Goal: Check status: Check status

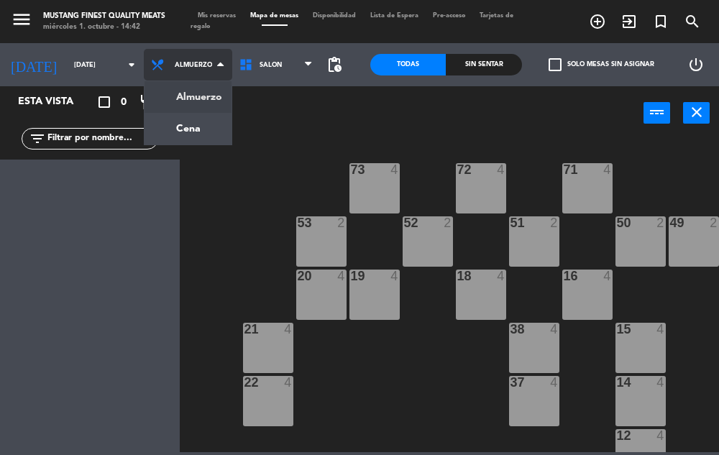
click at [197, 135] on ng-component "menu Mustang Finest Quality Meats [DATE] 1. octubre - 14:42 Mis reservas Mapa d…" at bounding box center [359, 226] width 719 height 452
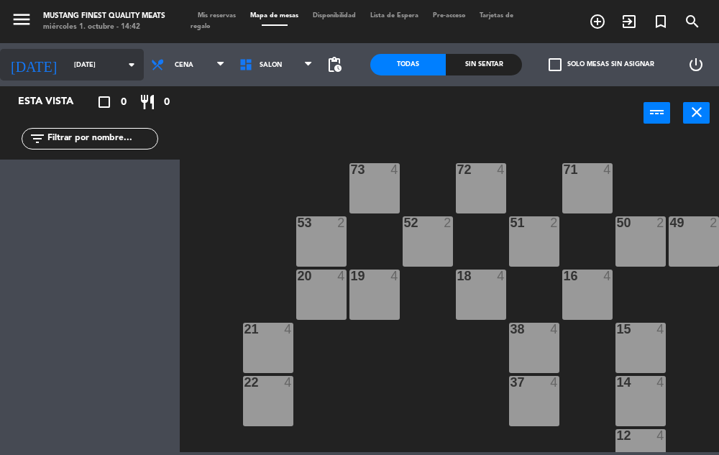
click at [95, 65] on input "[DATE]" at bounding box center [113, 65] width 93 height 22
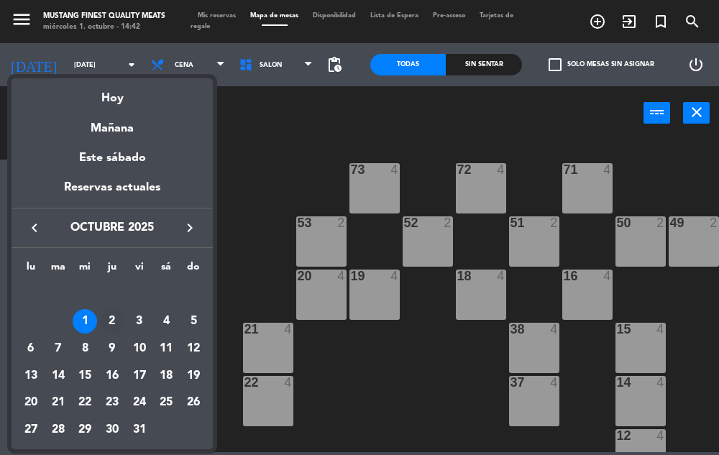
click at [113, 324] on div "2" at bounding box center [112, 321] width 24 height 24
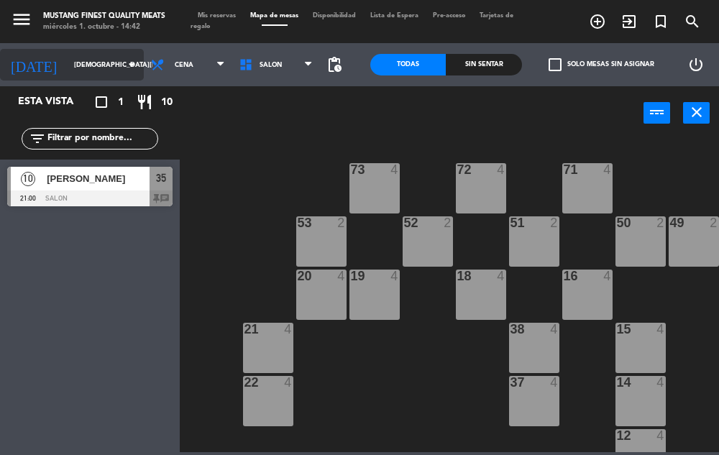
click at [84, 65] on input "[DEMOGRAPHIC_DATA][DATE]" at bounding box center [113, 65] width 93 height 22
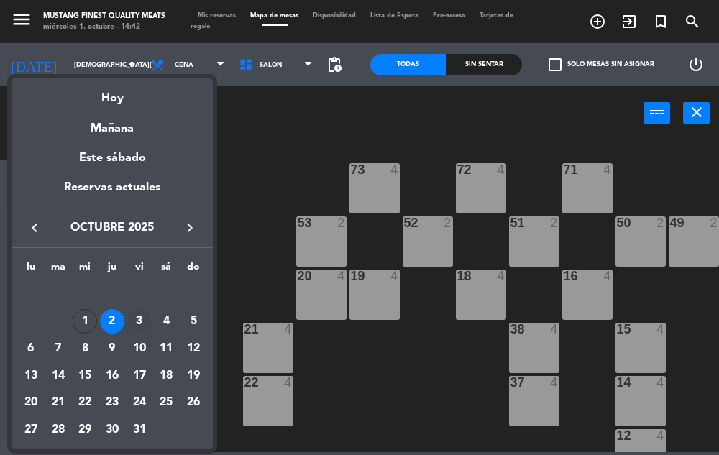
click at [140, 324] on div "3" at bounding box center [139, 321] width 24 height 24
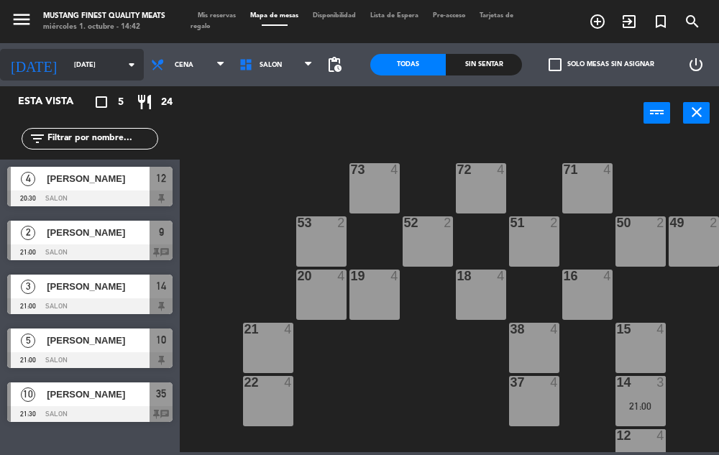
click at [123, 65] on icon "arrow_drop_down" at bounding box center [131, 64] width 17 height 17
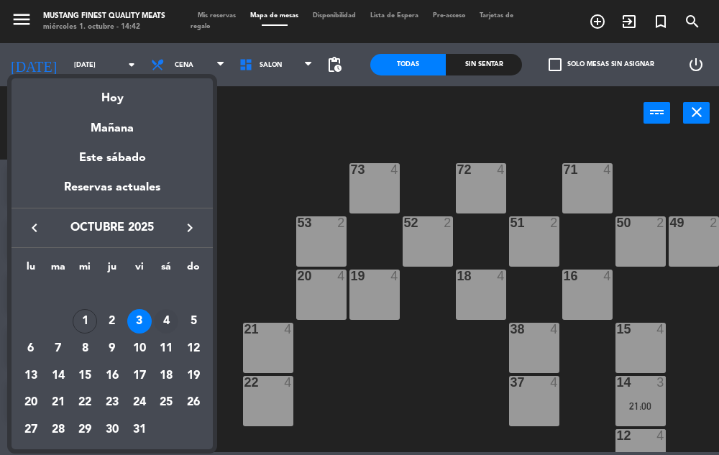
click at [165, 323] on div "4" at bounding box center [166, 321] width 24 height 24
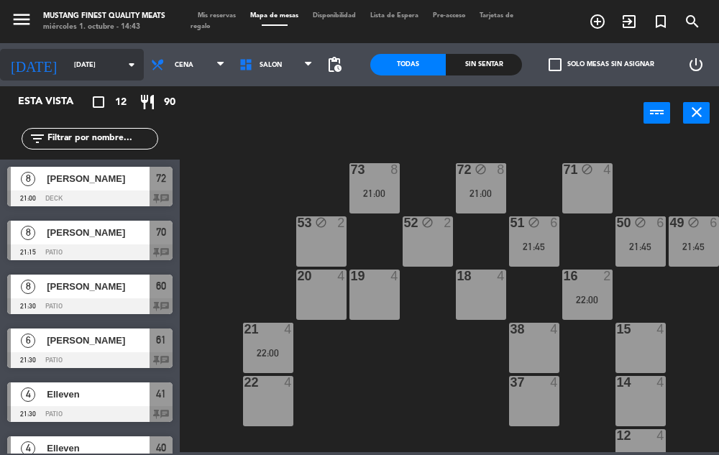
click at [123, 65] on icon "arrow_drop_down" at bounding box center [131, 64] width 17 height 17
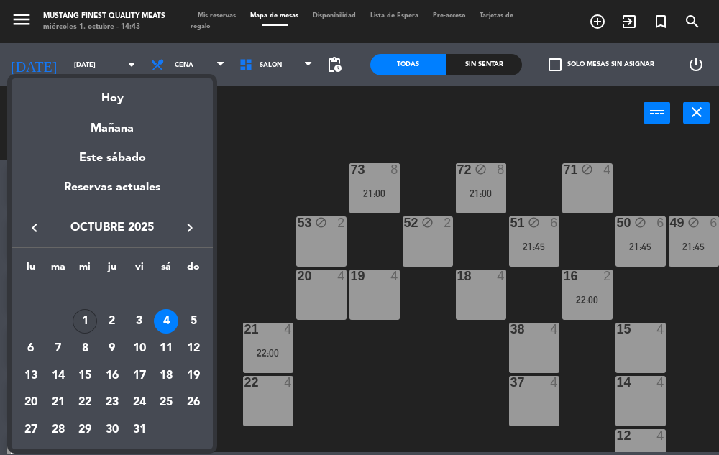
click at [85, 326] on div "1" at bounding box center [85, 321] width 24 height 24
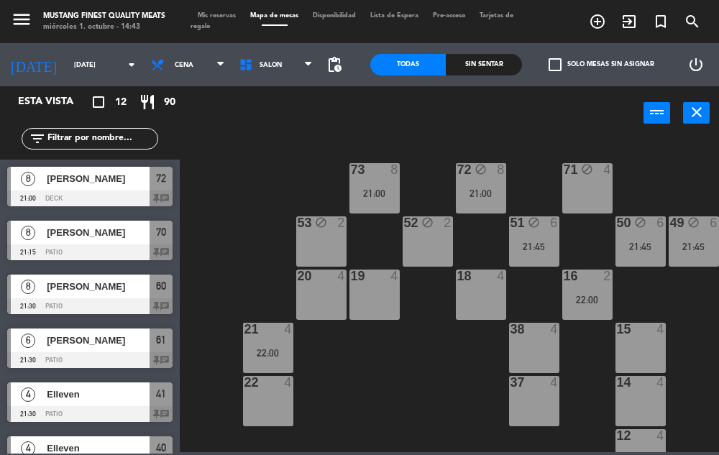
type input "[DATE]"
